Goal: Task Accomplishment & Management: Use online tool/utility

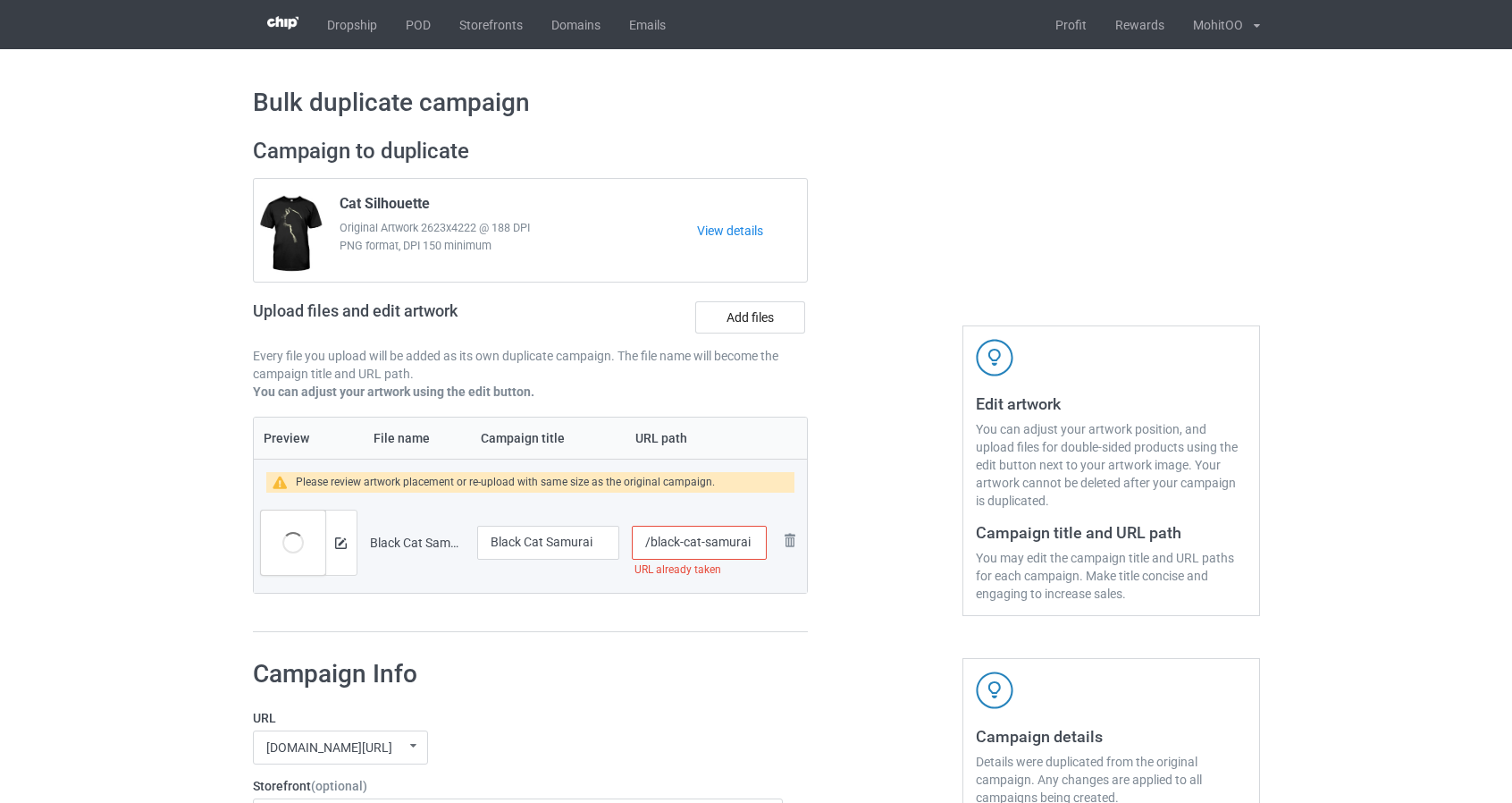
click at [650, 546] on input "/black-cat-samurai" at bounding box center [698, 542] width 134 height 34
type input "/the-black-cat-samurai"
click at [906, 590] on div at bounding box center [884, 385] width 129 height 520
click at [491, 544] on input "Black Cat Samurai" at bounding box center [549, 542] width 143 height 34
type input "The Black Cat Samurai"
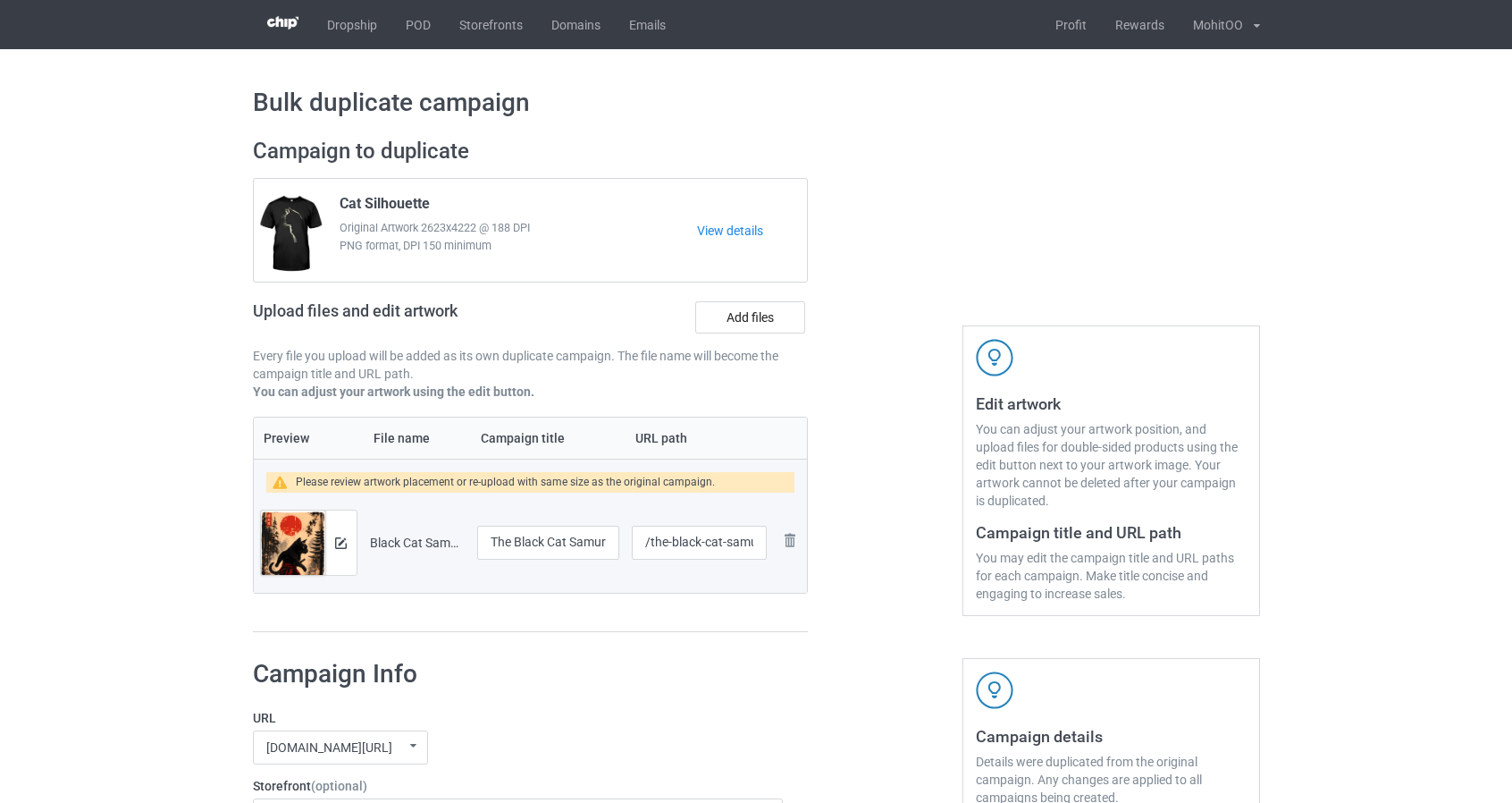
click at [344, 541] on img at bounding box center [341, 543] width 12 height 12
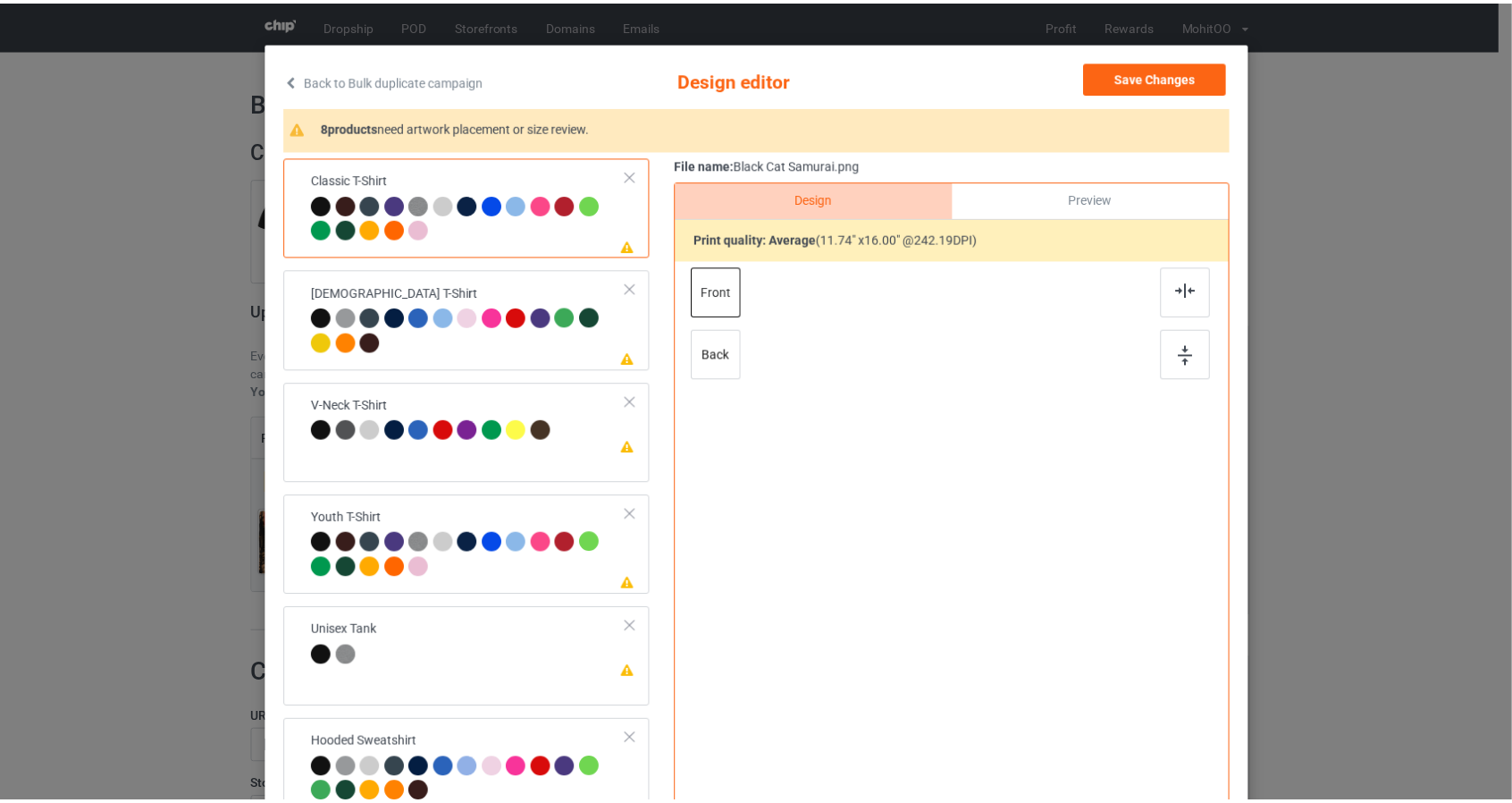
scroll to position [90, 0]
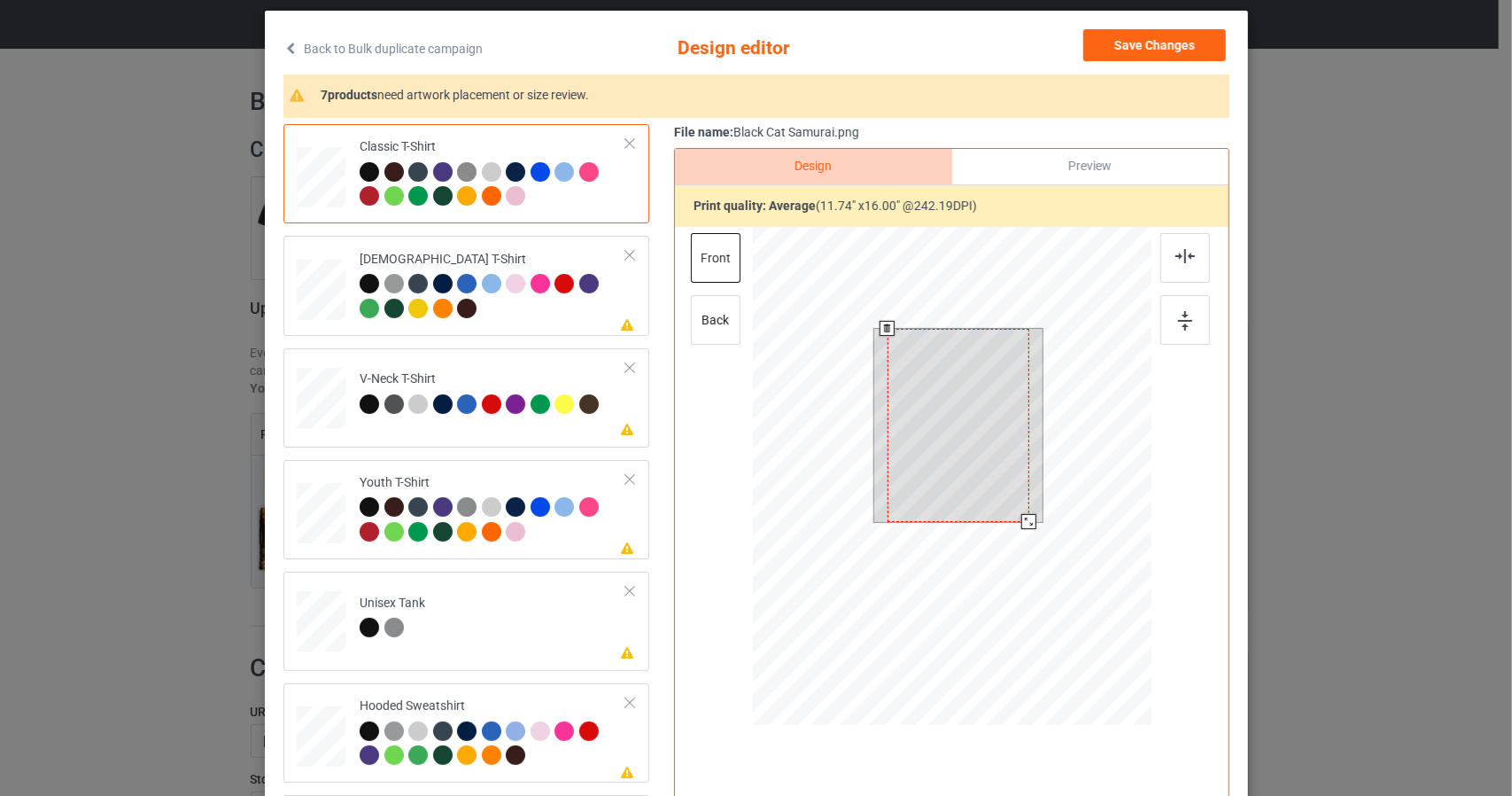
click at [1045, 552] on div at bounding box center [951, 478] width 399 height 503
click at [362, 49] on link "Back to Bulk duplicate campaign" at bounding box center [383, 49] width 199 height 39
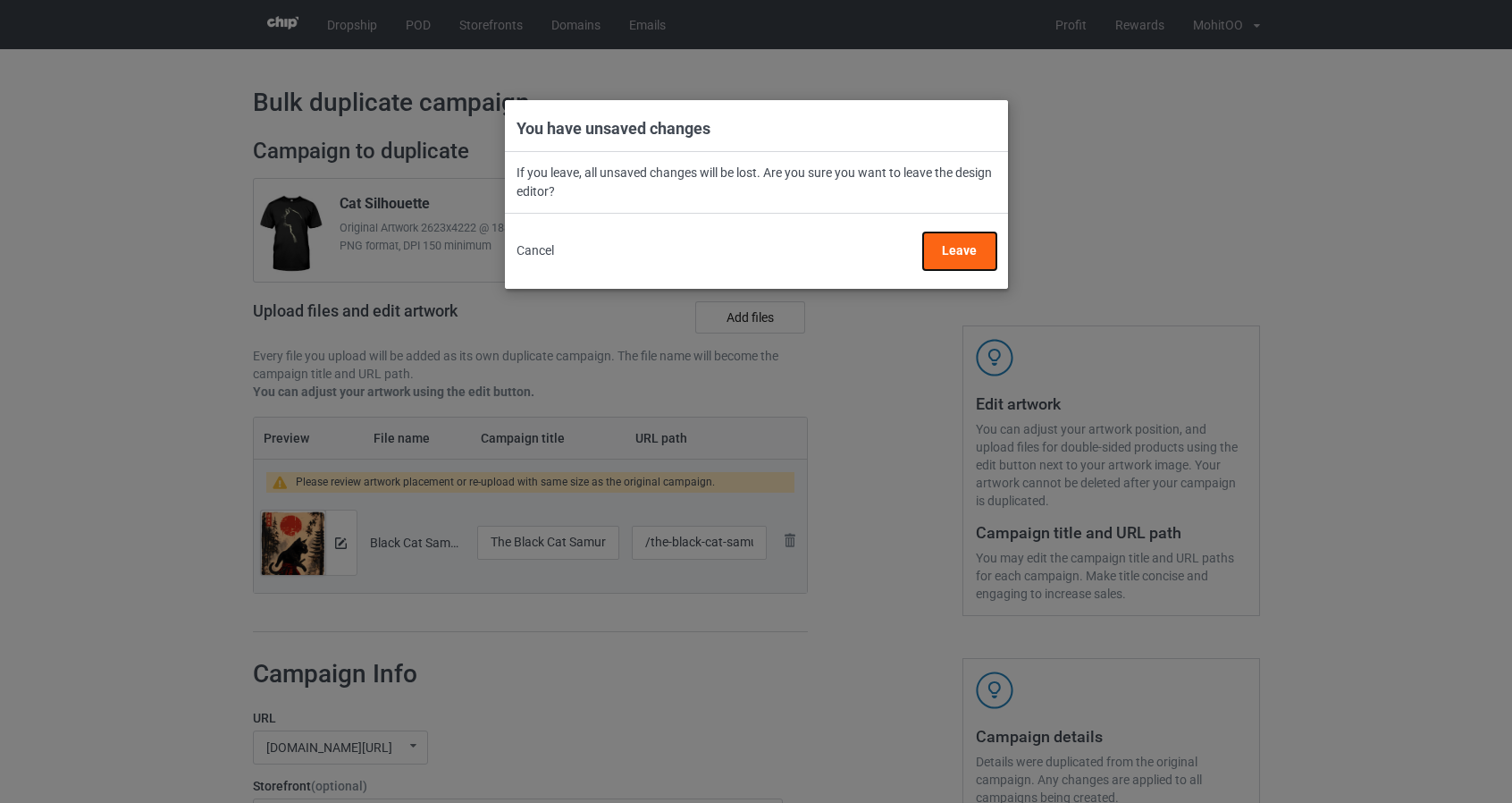
click at [968, 244] on button "Leave" at bounding box center [959, 250] width 73 height 38
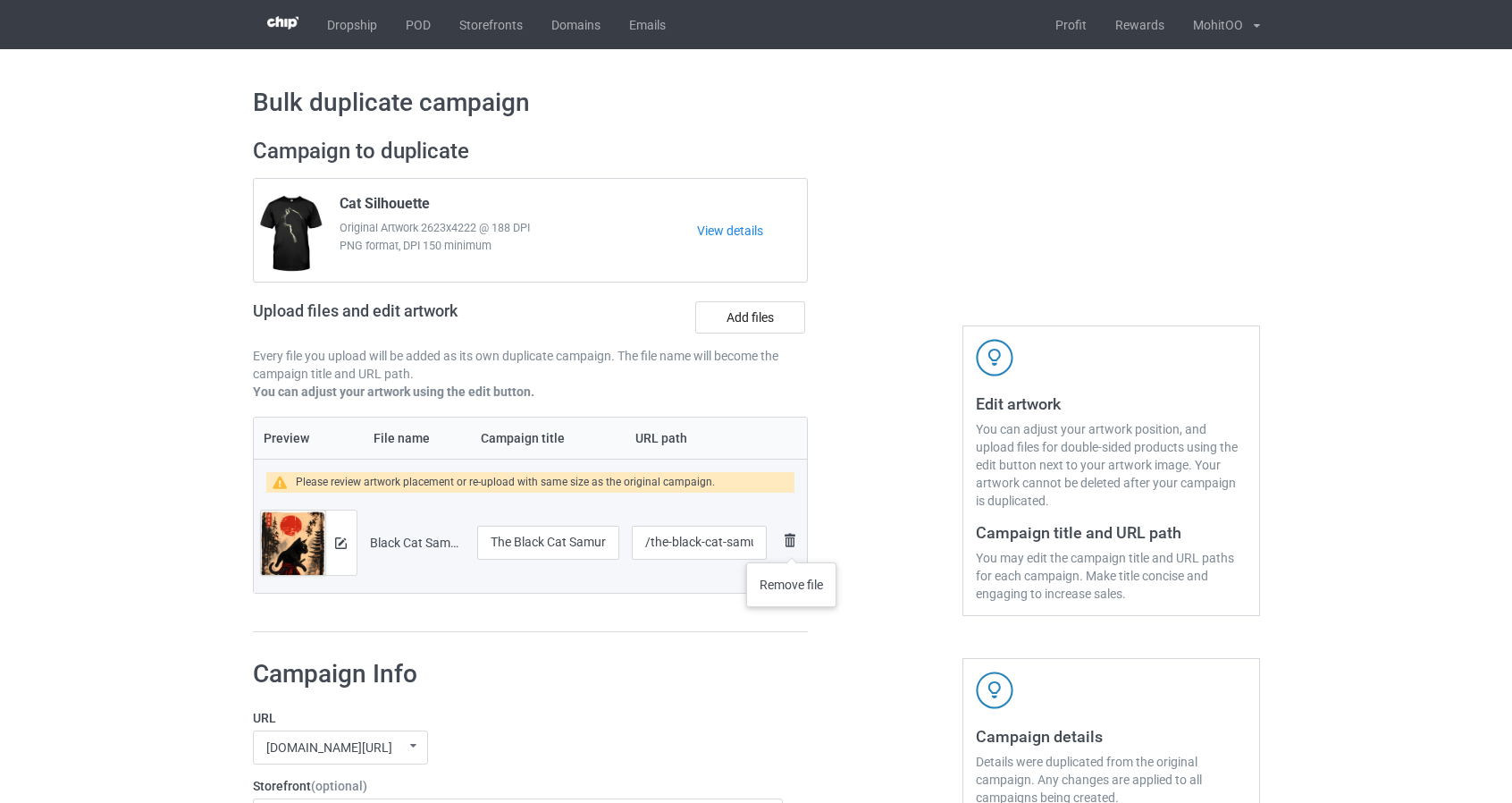
click at [792, 543] on img at bounding box center [790, 540] width 21 height 21
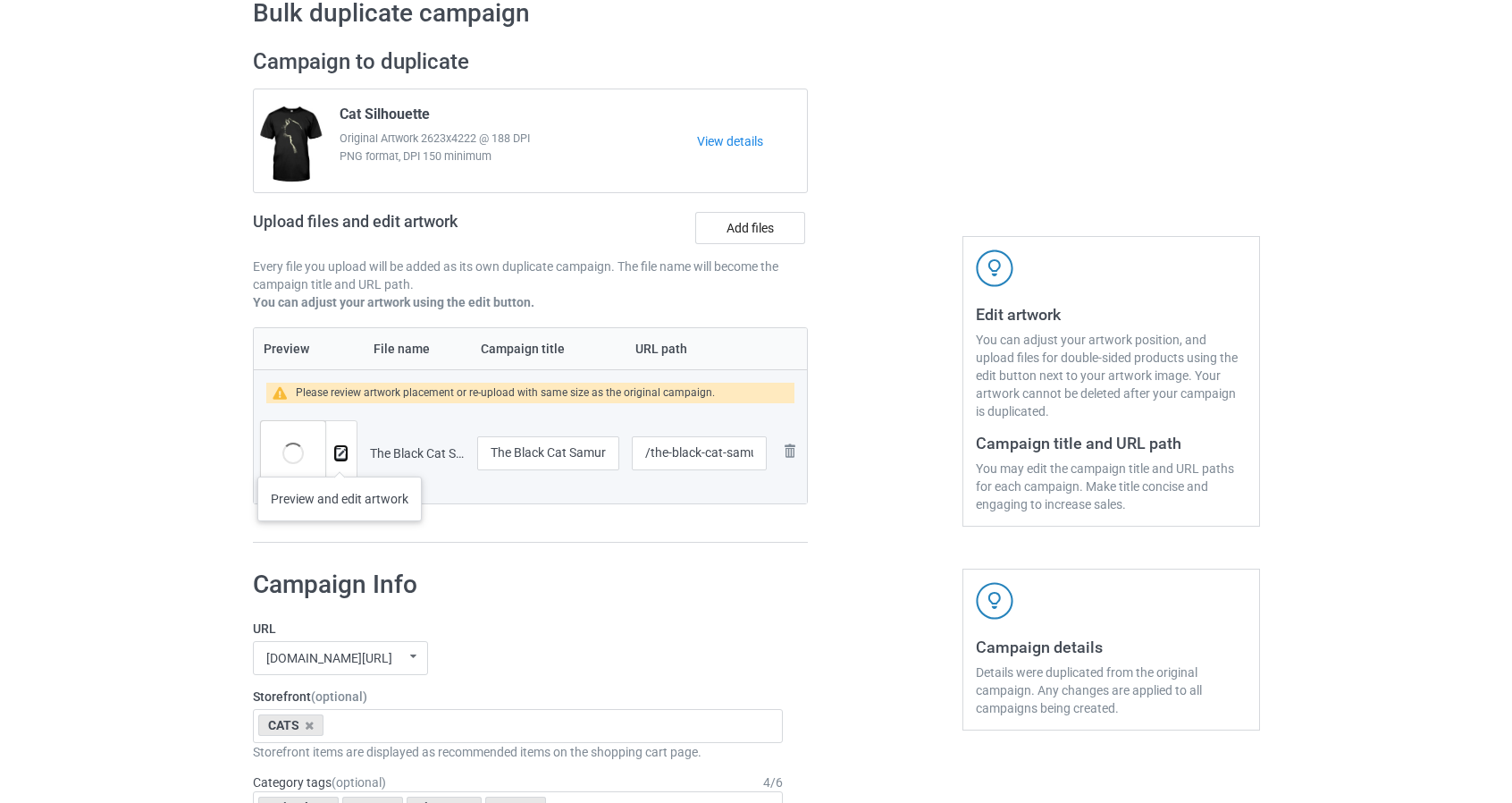
click at [339, 458] on button at bounding box center [341, 453] width 12 height 14
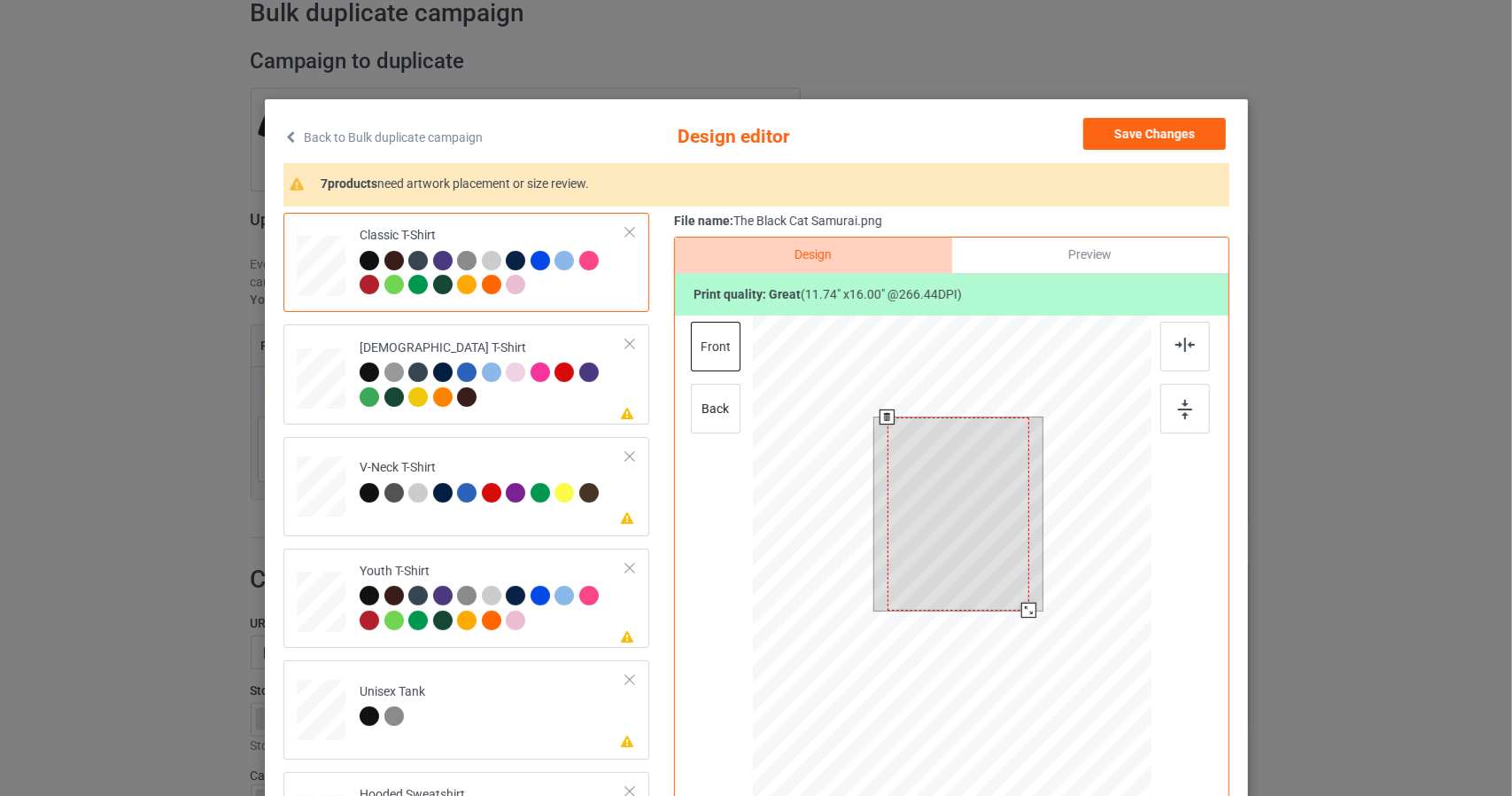
click at [1108, 702] on div at bounding box center [951, 566] width 399 height 503
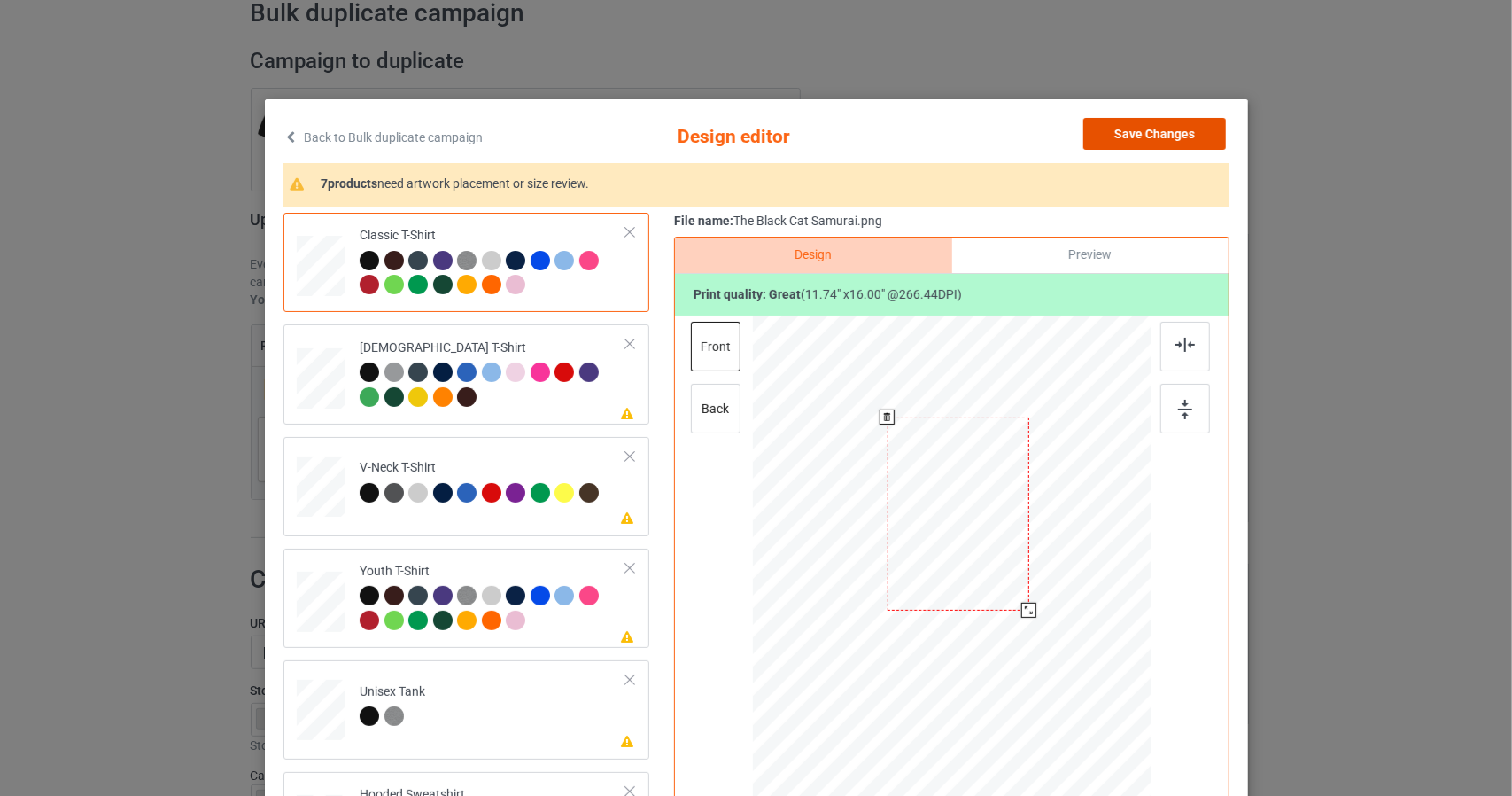
click at [1169, 138] on button "Save Changes" at bounding box center [1153, 133] width 142 height 31
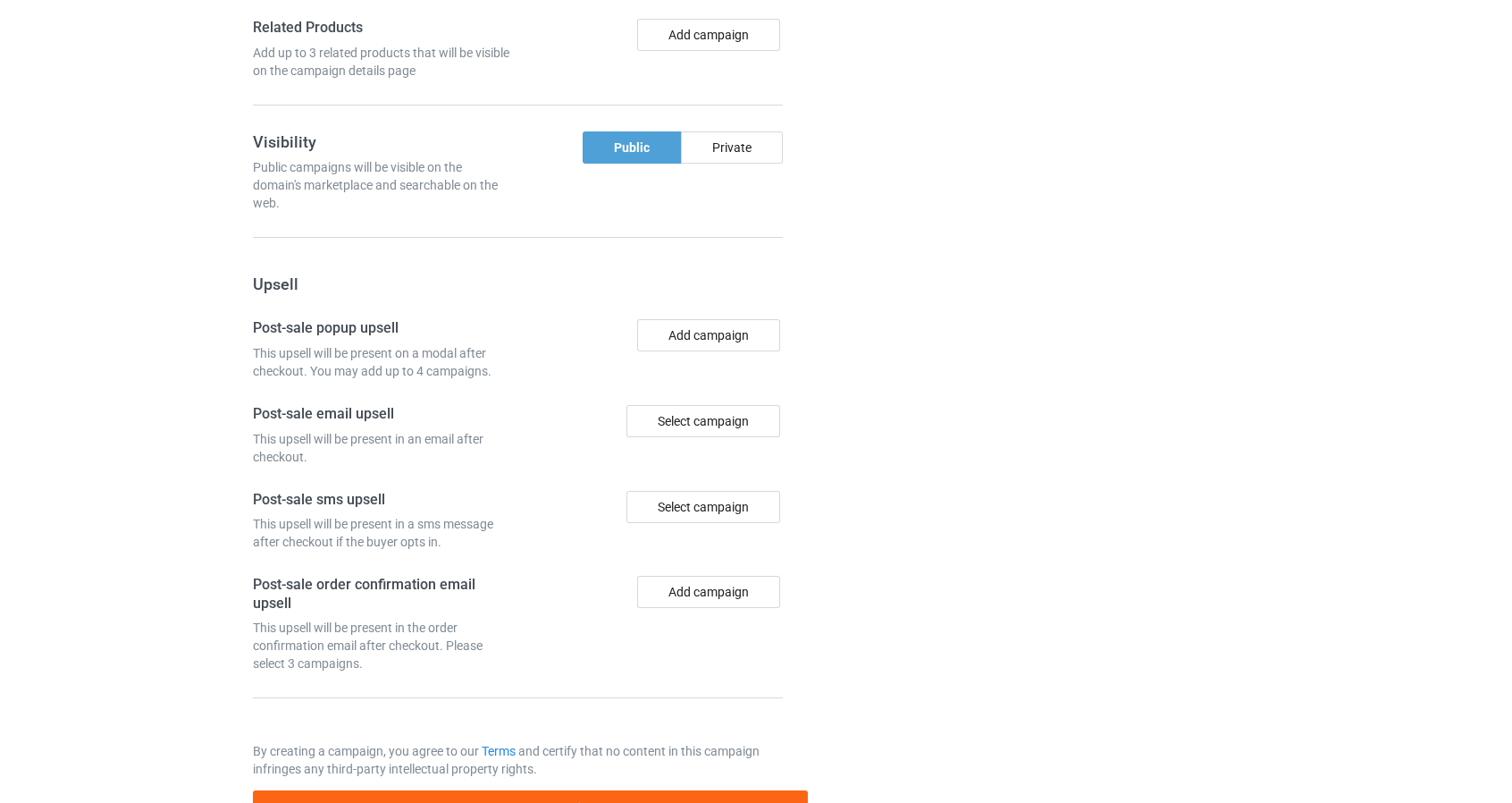
scroll to position [1499, 0]
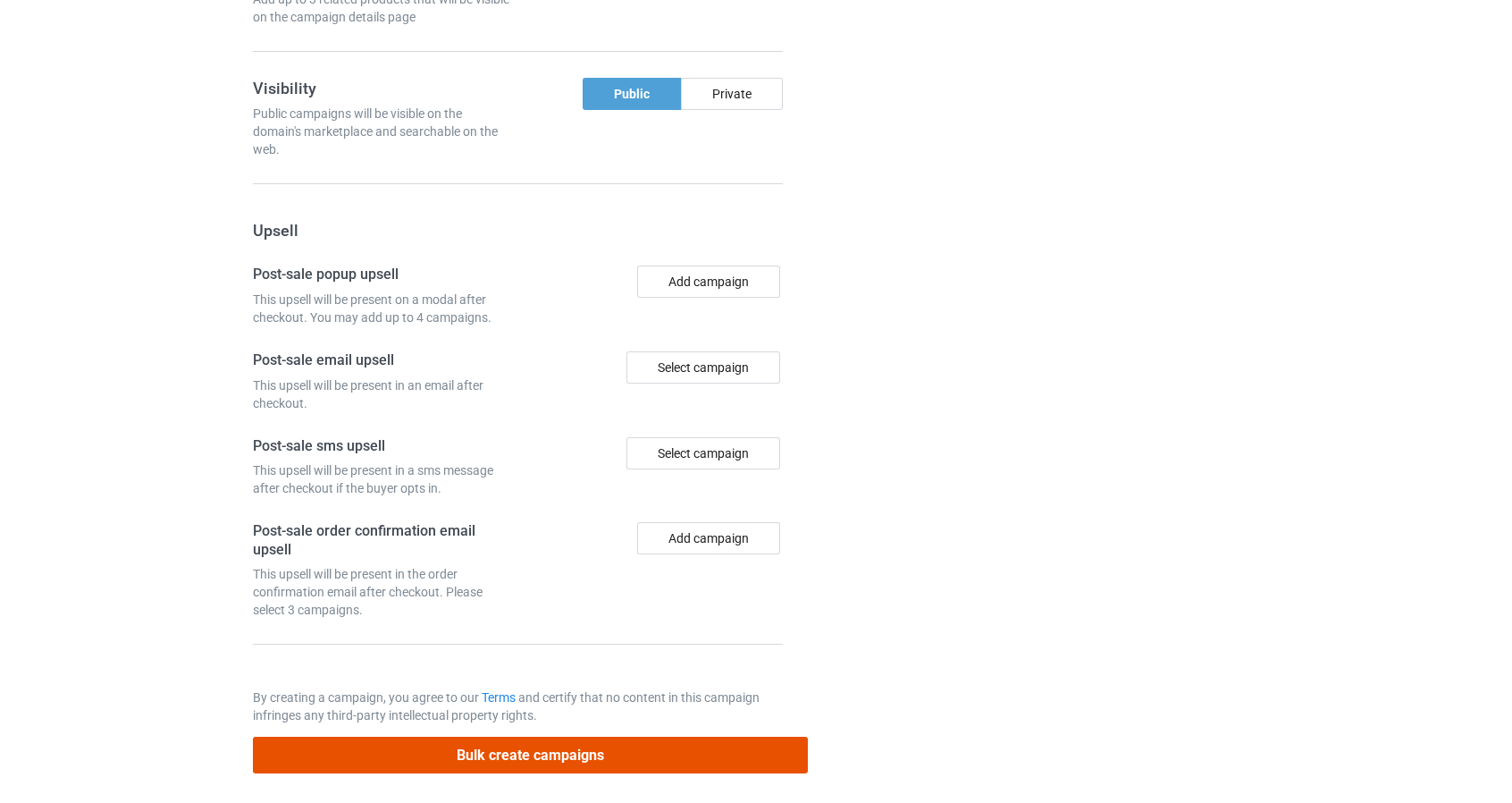
click at [761, 759] on button "Bulk create campaigns" at bounding box center [530, 755] width 555 height 37
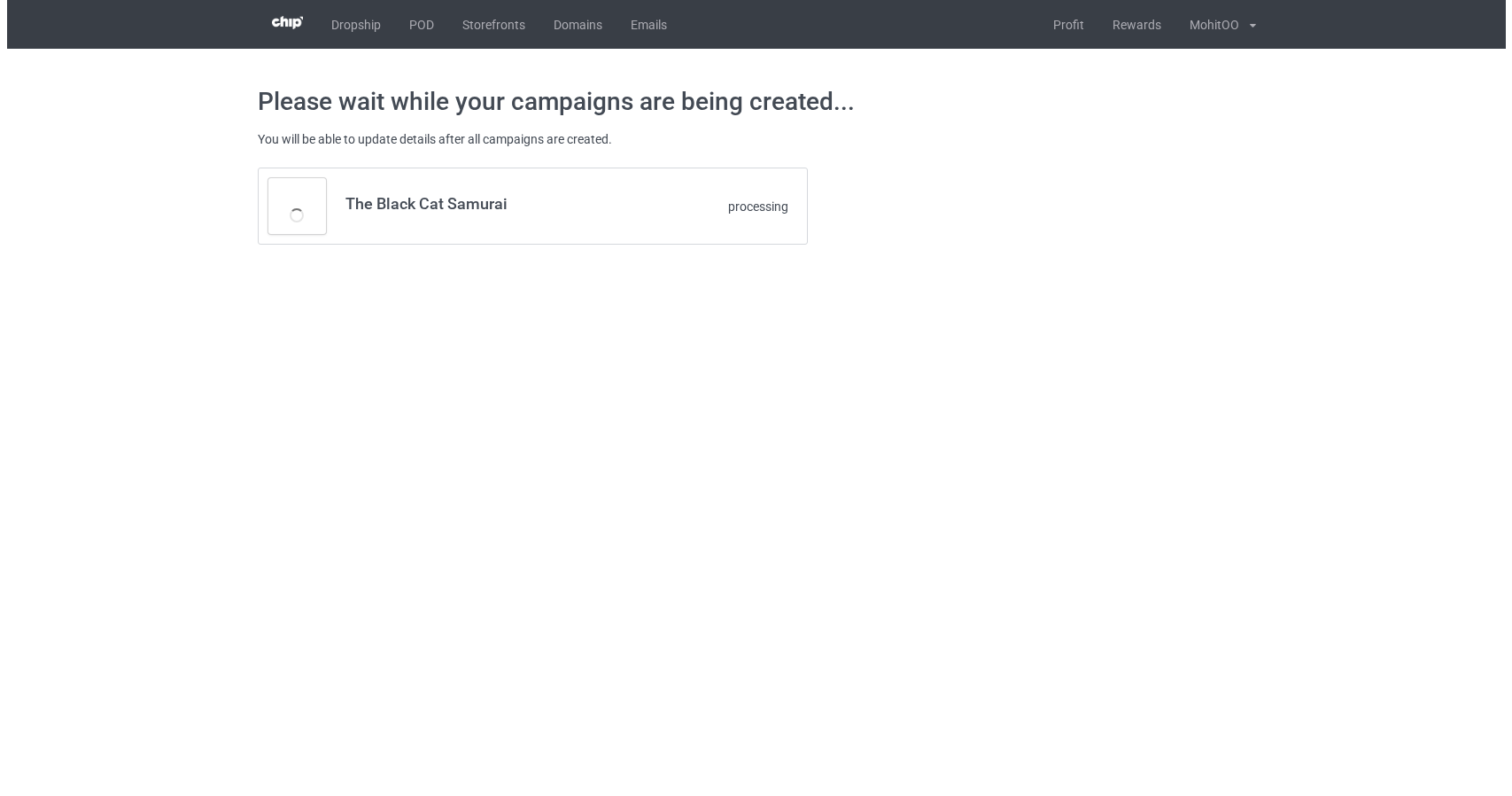
scroll to position [0, 0]
